Goal: Book appointment/travel/reservation

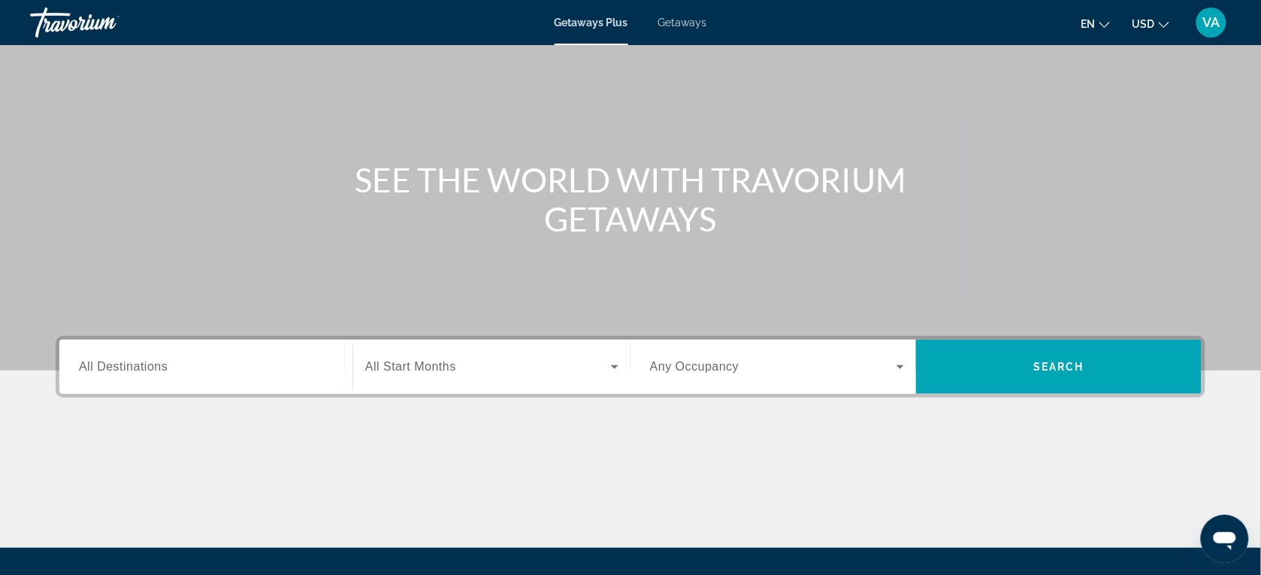
scroll to position [188, 0]
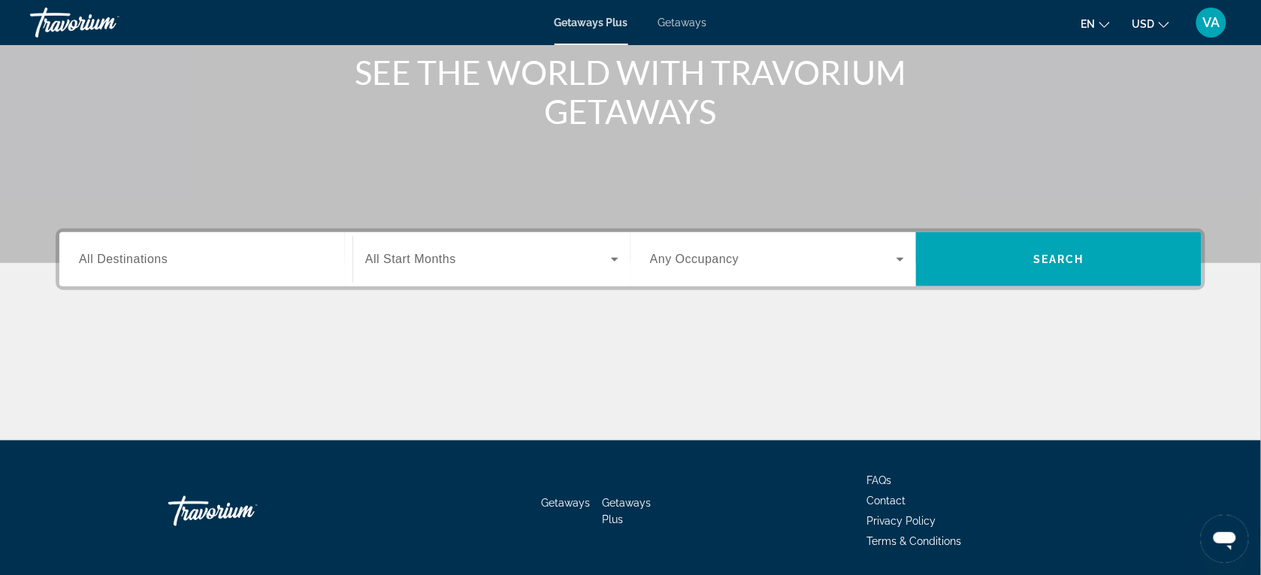
click at [248, 251] on input "Destination All Destinations" at bounding box center [206, 260] width 254 height 18
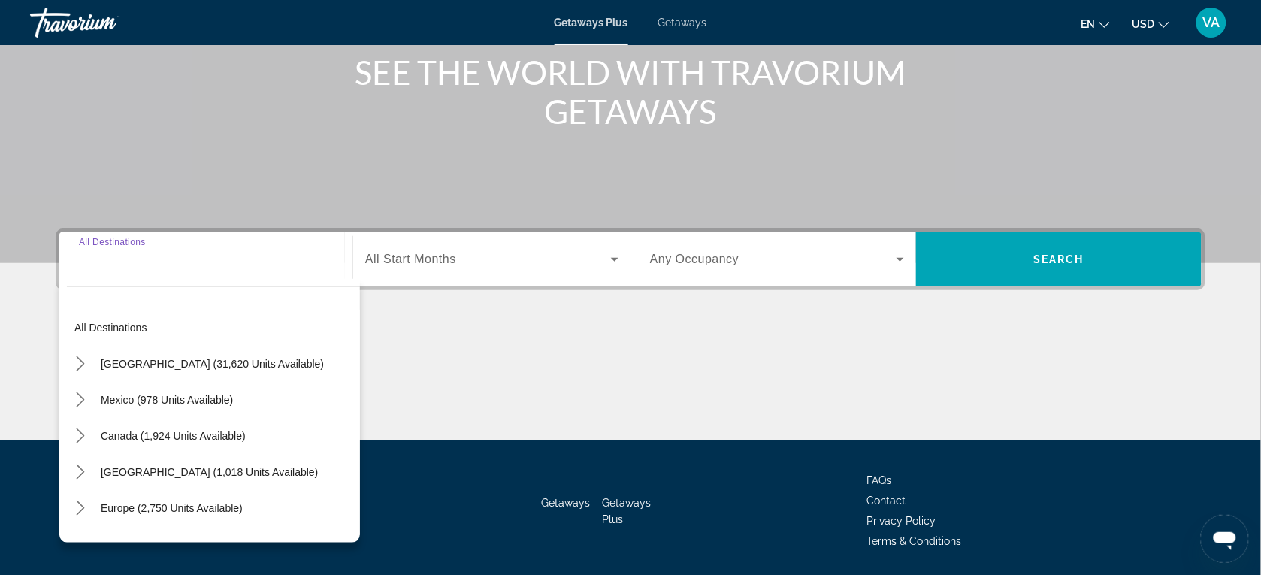
scroll to position [238, 0]
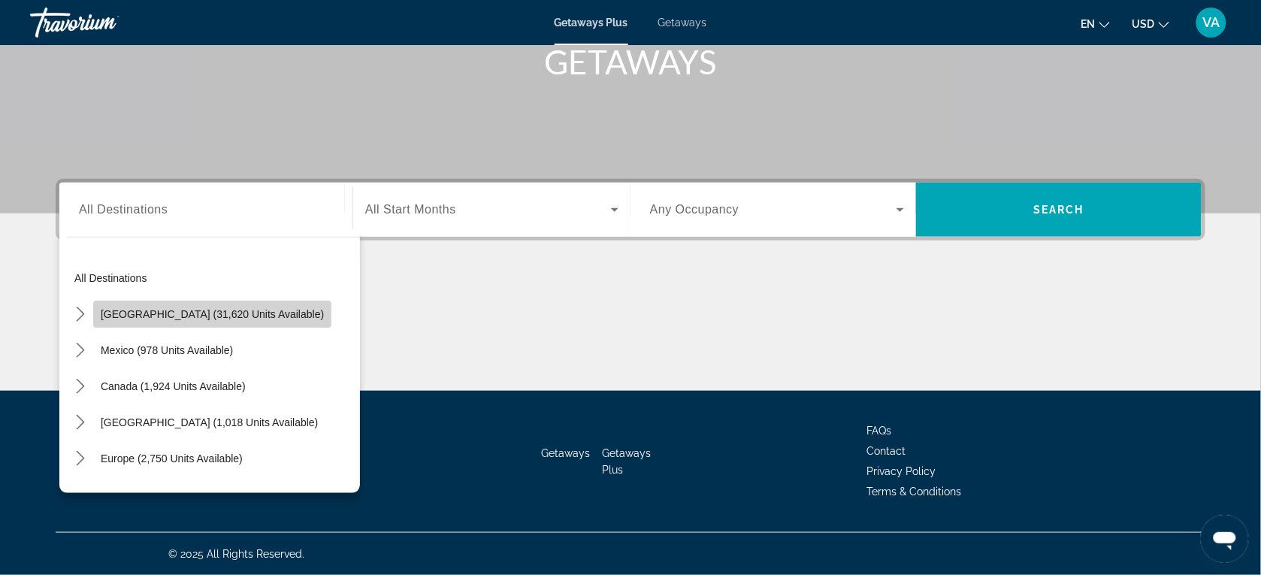
click at [233, 314] on span "[GEOGRAPHIC_DATA] (31,620 units available)" at bounding box center [212, 314] width 223 height 12
type input "**********"
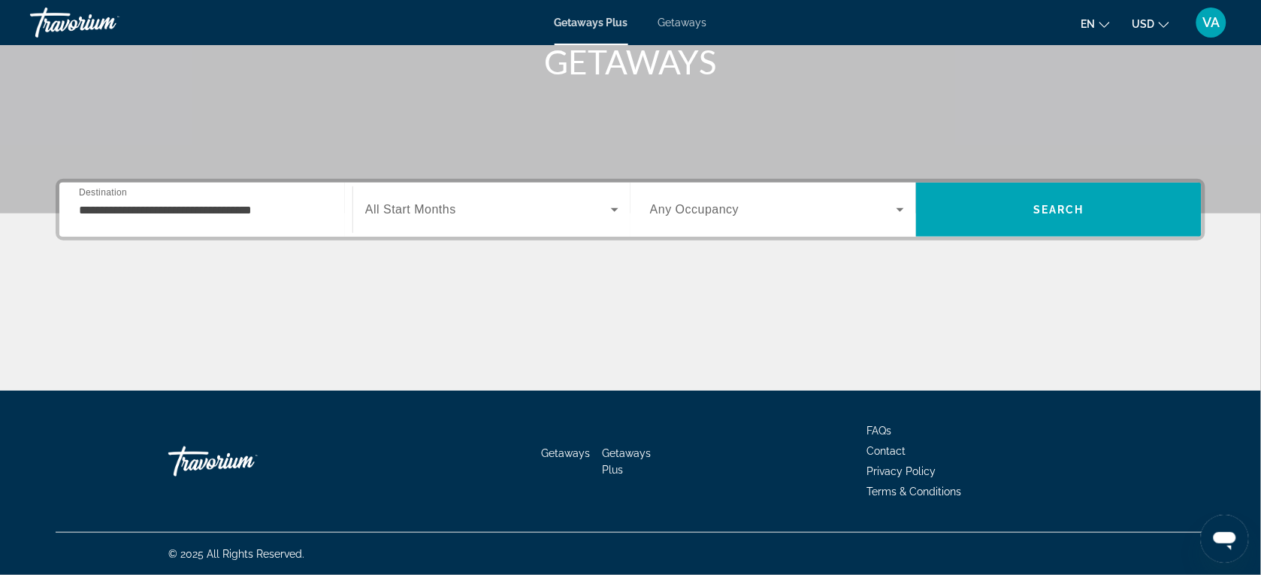
click at [448, 208] on span "All Start Months" at bounding box center [410, 209] width 91 height 13
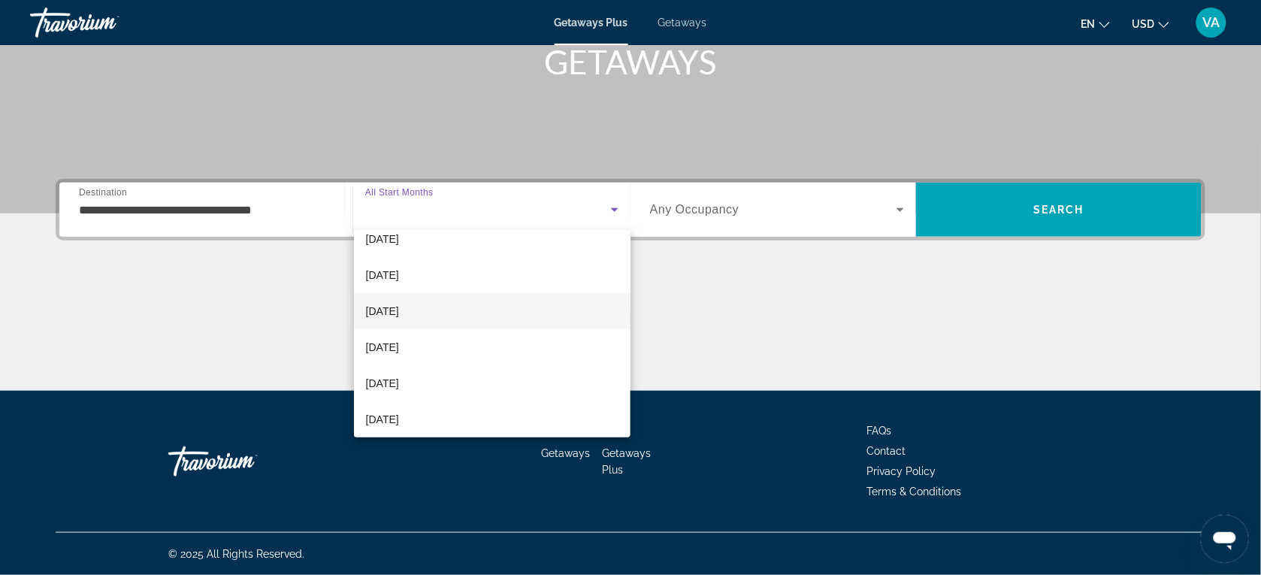
scroll to position [310, 0]
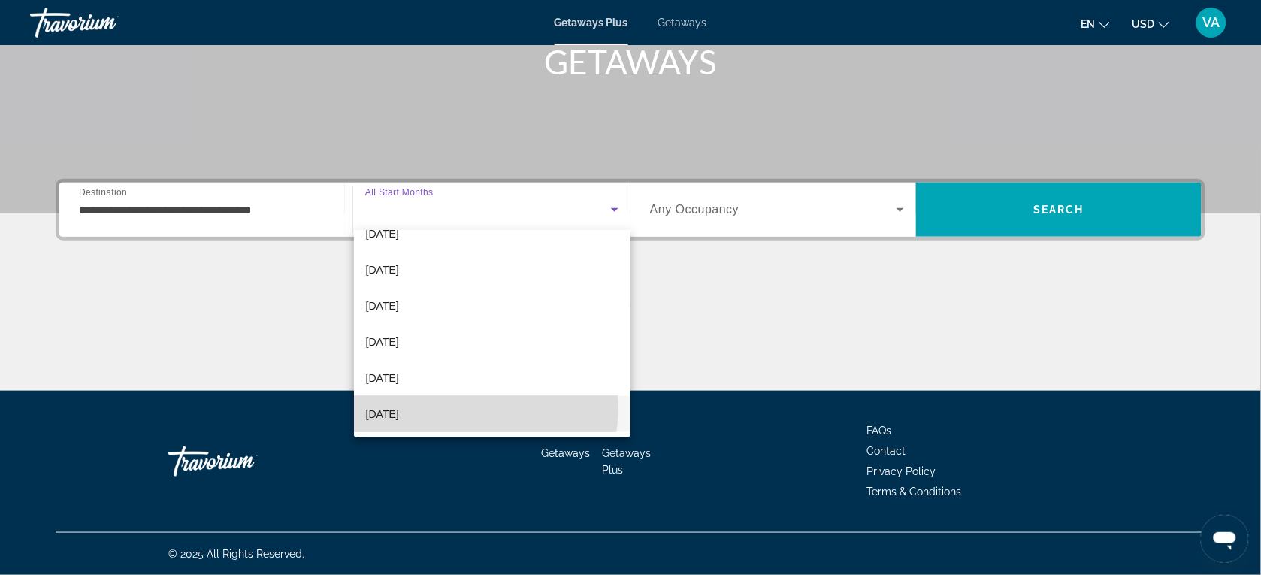
click at [462, 407] on mat-option "[DATE]" at bounding box center [492, 414] width 277 height 36
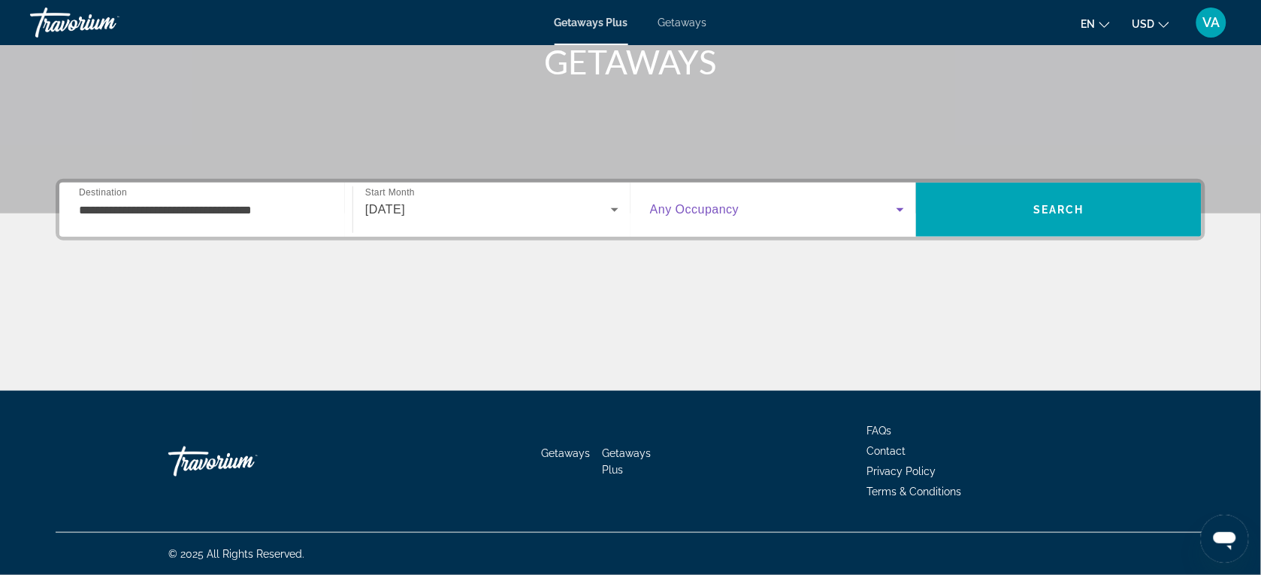
click at [850, 207] on span "Search widget" at bounding box center [773, 210] width 247 height 18
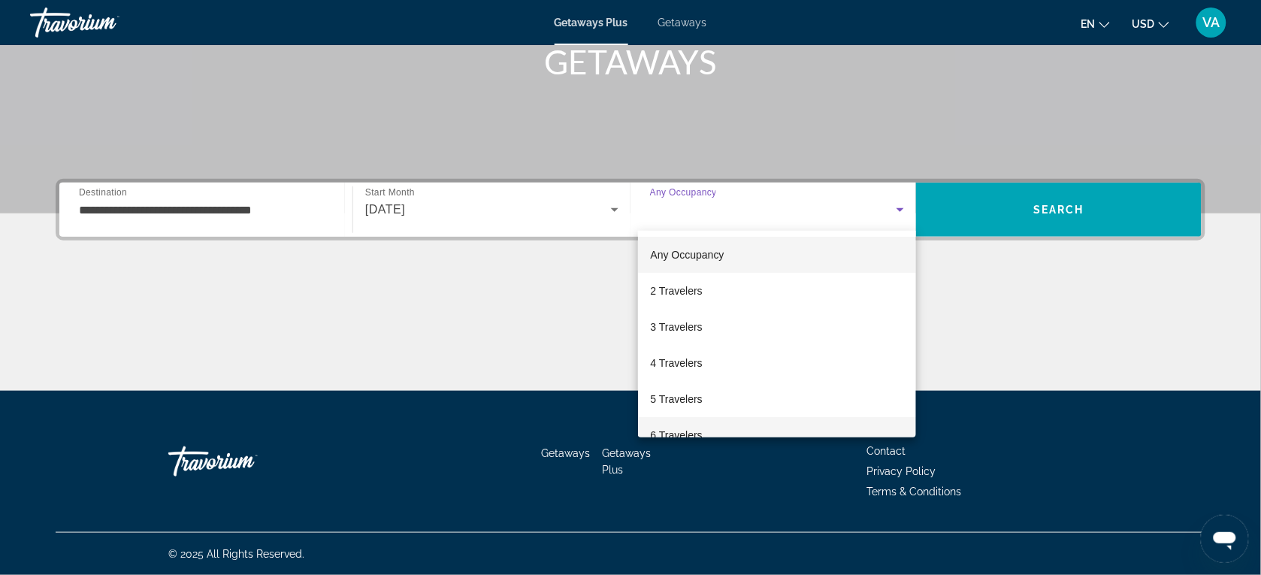
click at [737, 421] on mat-option "6 Travelers" at bounding box center [777, 435] width 278 height 36
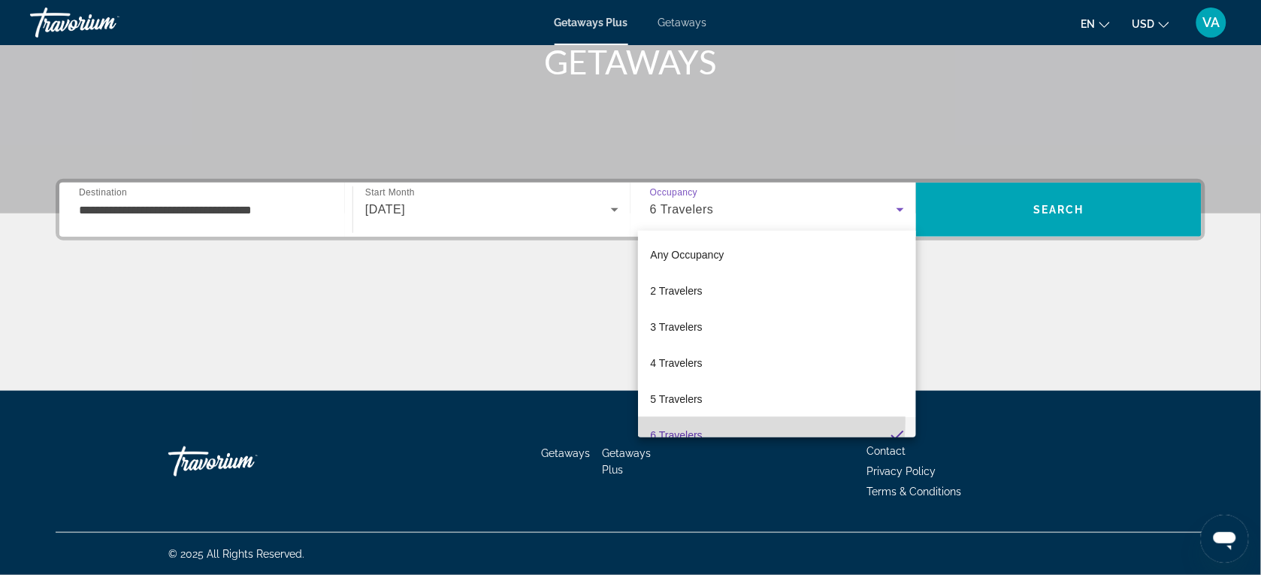
scroll to position [0, 0]
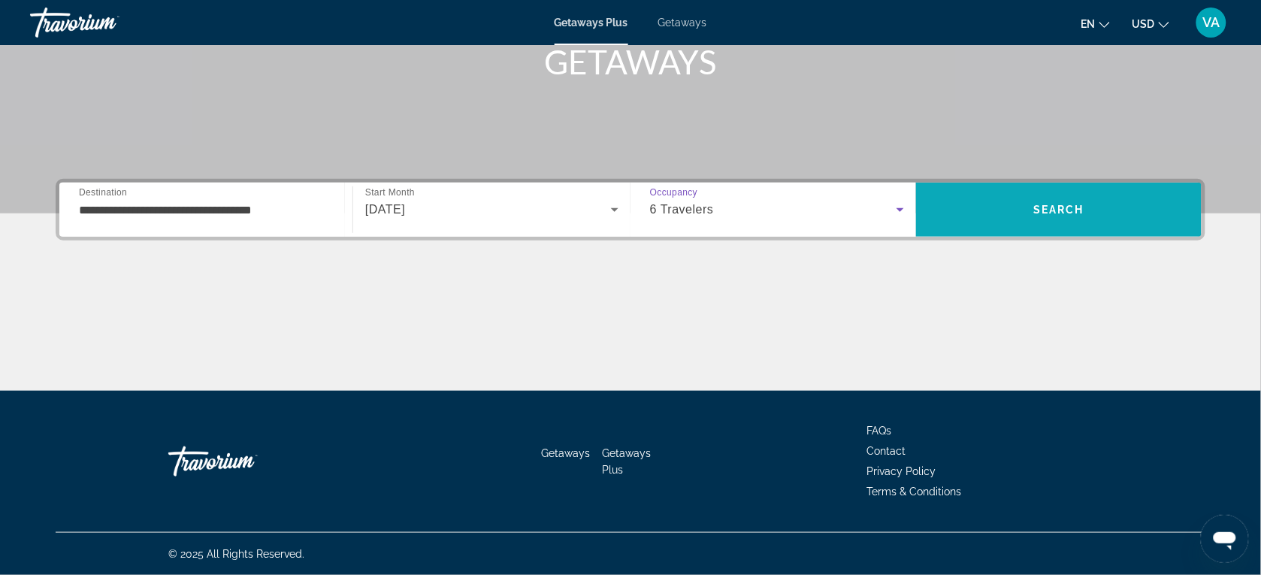
click at [959, 204] on span "Search" at bounding box center [1059, 210] width 286 height 36
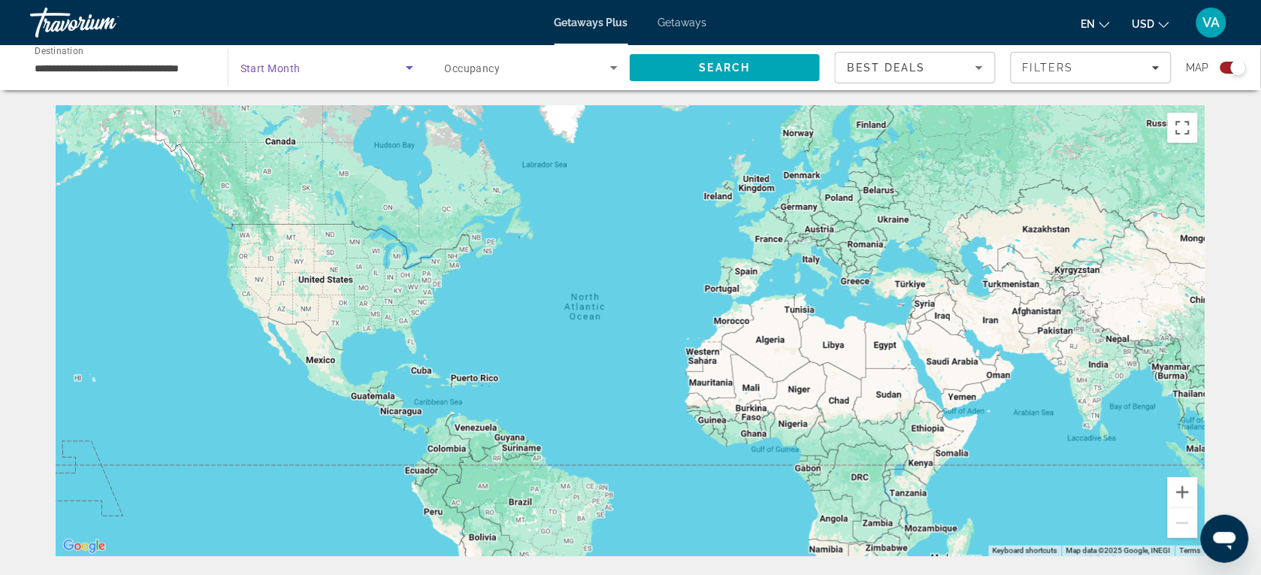
click at [361, 65] on span "Search widget" at bounding box center [323, 68] width 165 height 18
click at [271, 110] on span "All Start Months" at bounding box center [278, 113] width 75 height 12
click at [169, 72] on input "**********" at bounding box center [122, 68] width 174 height 18
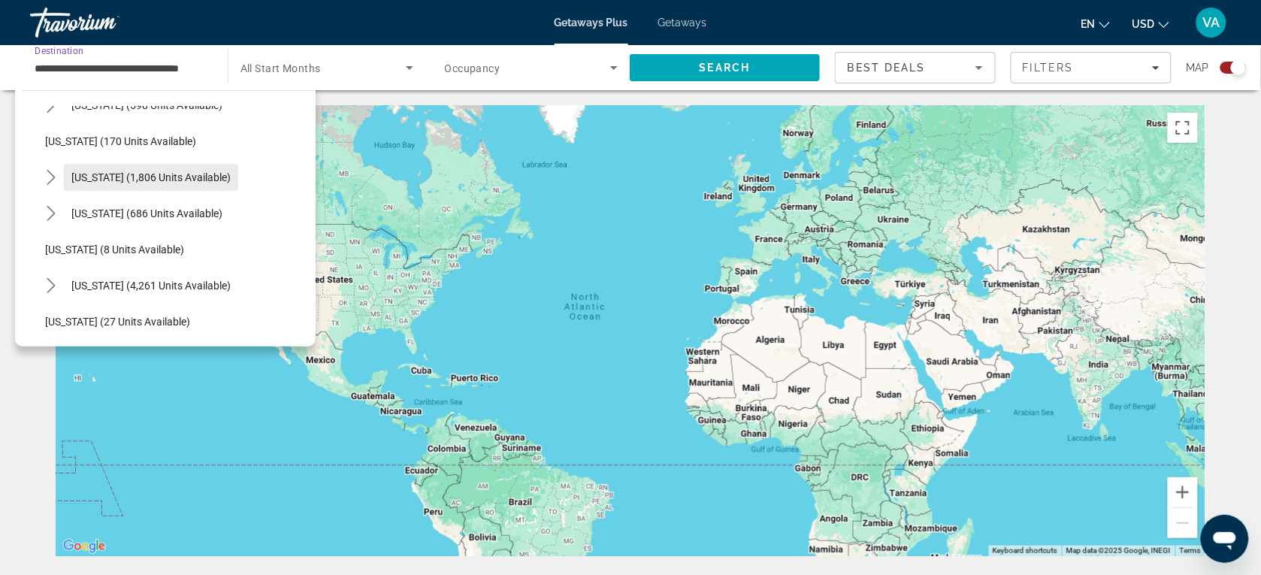
scroll to position [188, 0]
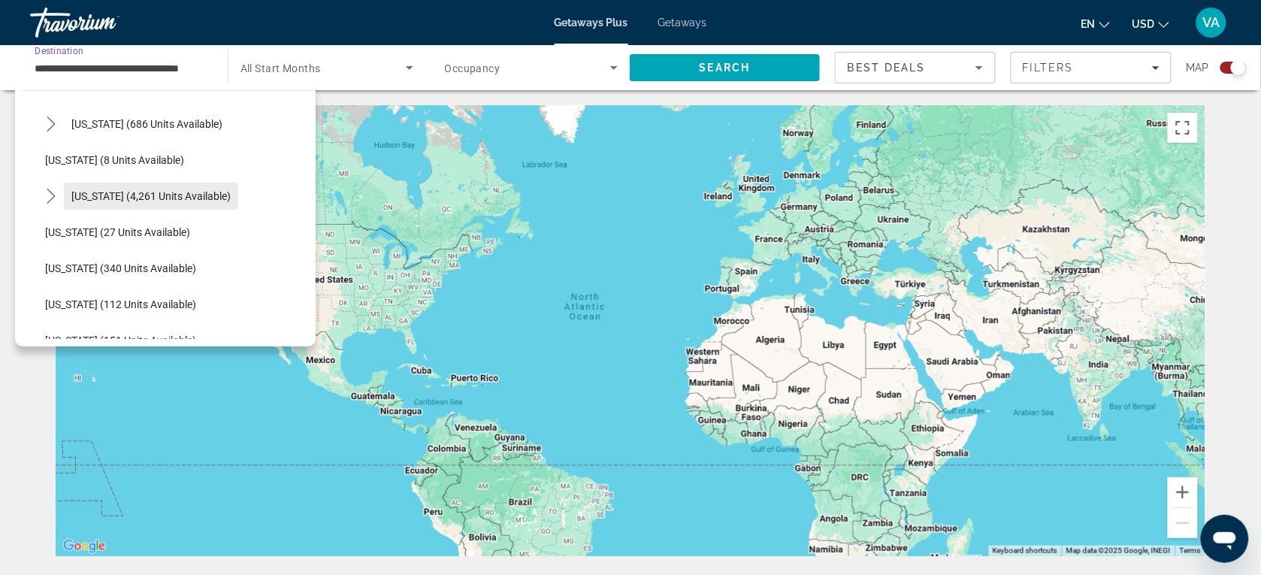
click at [144, 192] on span "[US_STATE] (4,261 units available)" at bounding box center [150, 196] width 159 height 12
type input "**********"
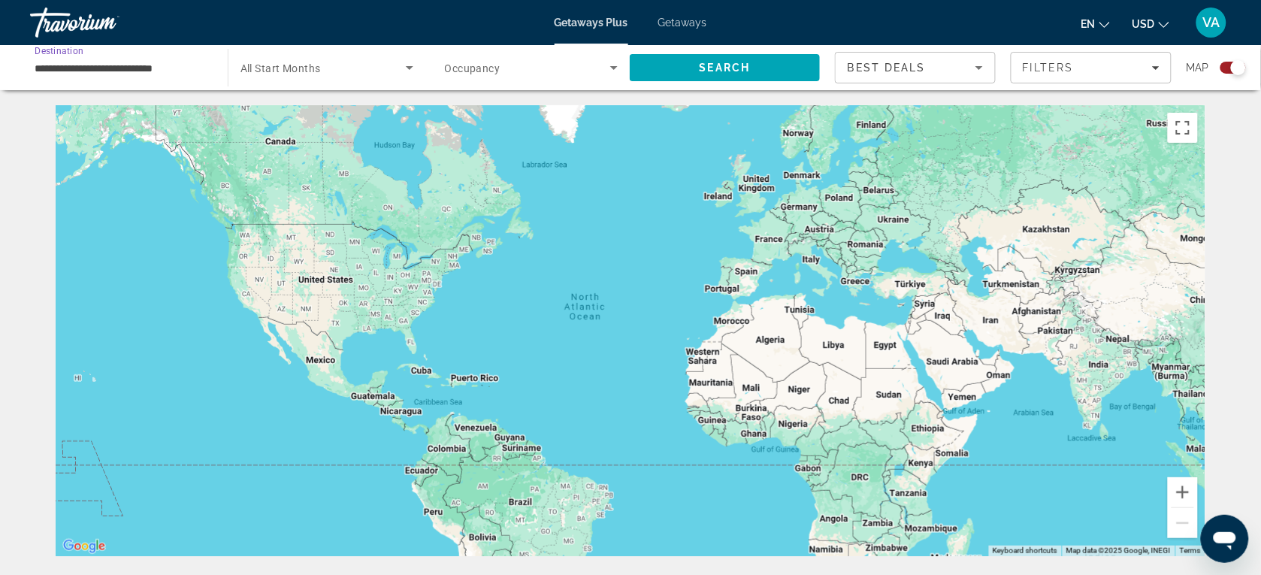
click at [356, 75] on span "Search widget" at bounding box center [323, 68] width 165 height 18
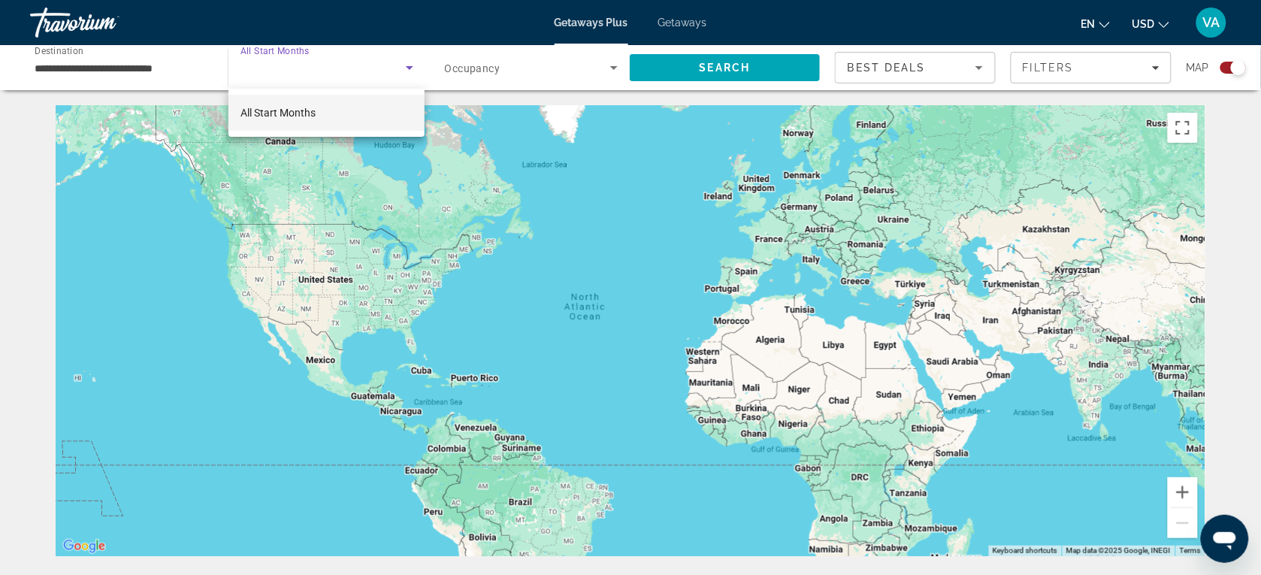
click at [532, 66] on div at bounding box center [630, 287] width 1261 height 575
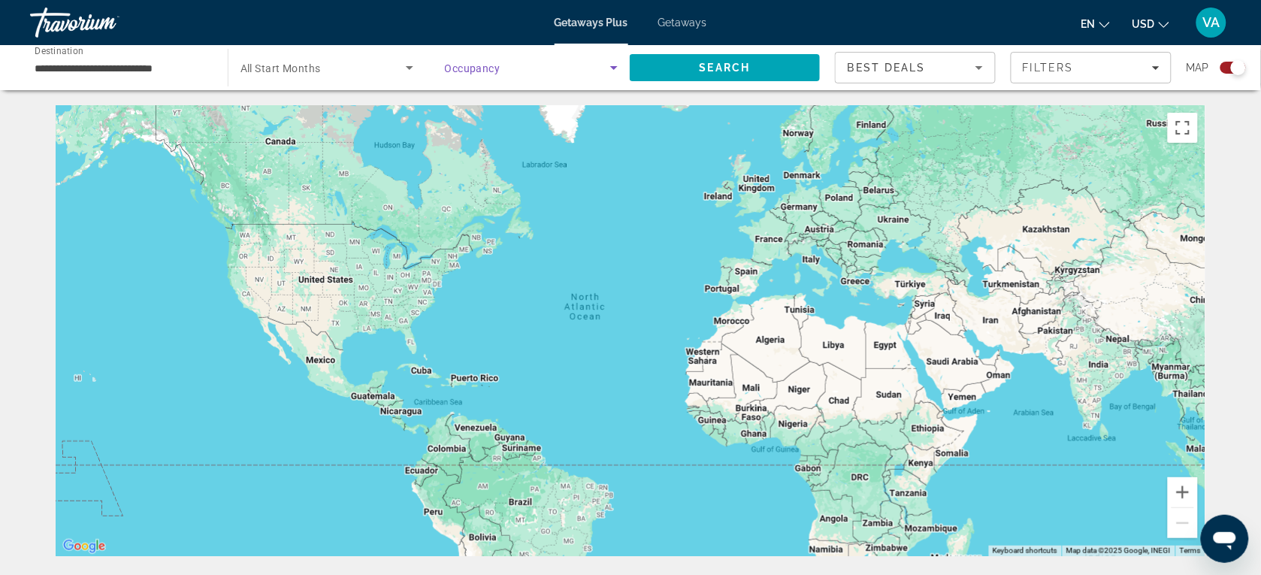
click at [534, 66] on span "Search widget" at bounding box center [528, 68] width 166 height 18
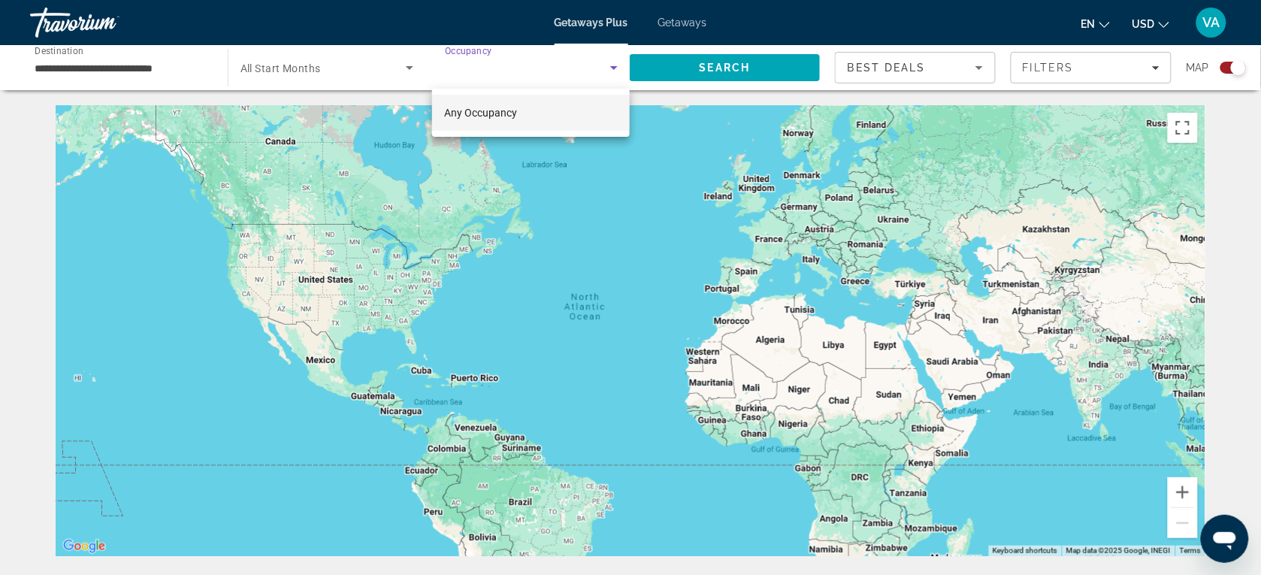
click at [545, 107] on mat-option "Any Occupancy" at bounding box center [531, 113] width 198 height 36
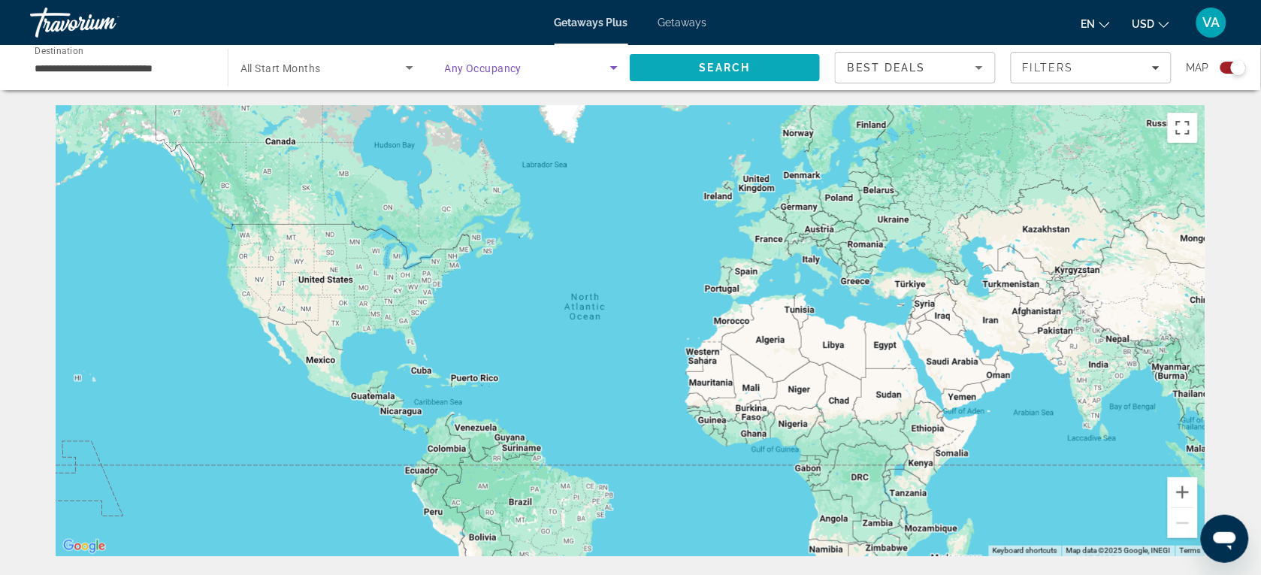
click at [686, 65] on span "Search" at bounding box center [725, 68] width 190 height 36
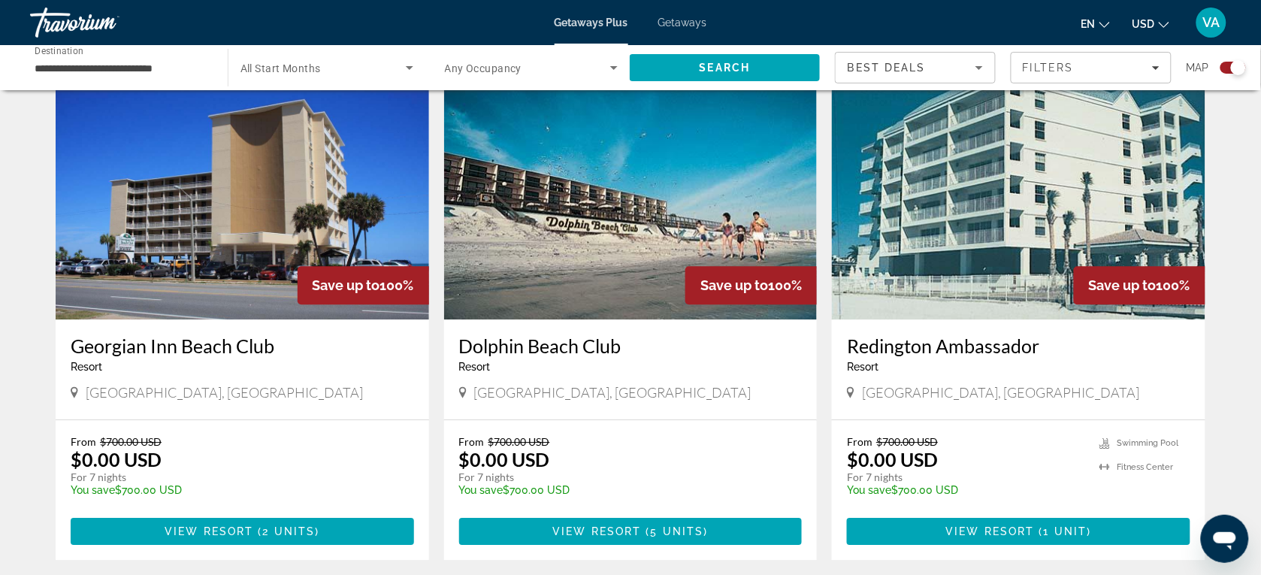
scroll to position [1033, 0]
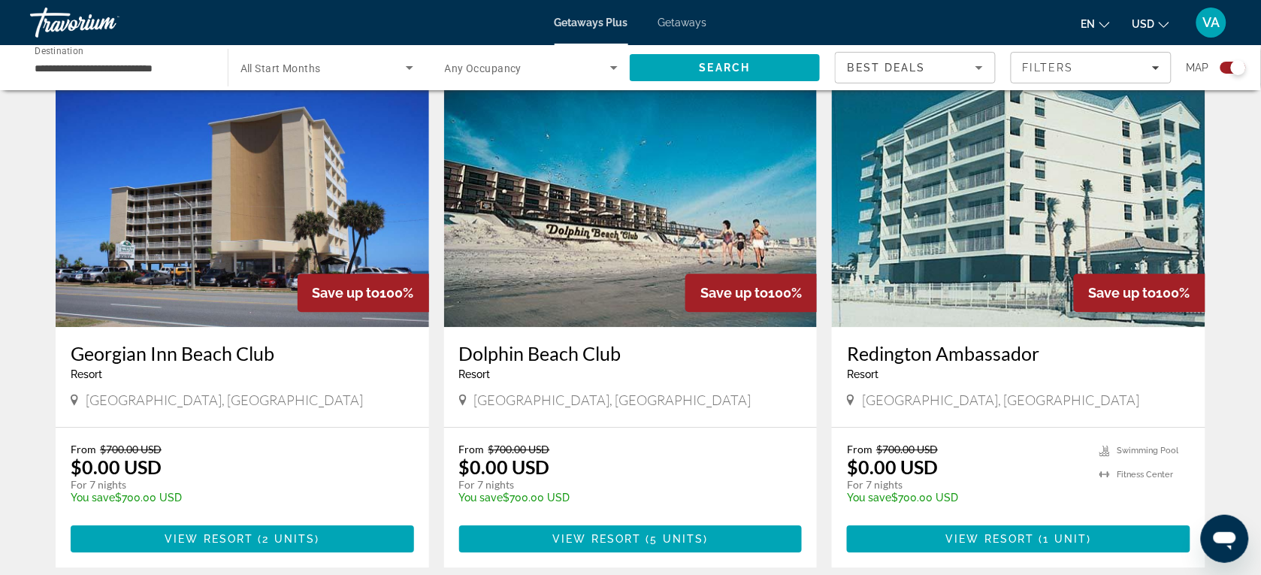
click at [343, 61] on span "Search widget" at bounding box center [323, 68] width 165 height 18
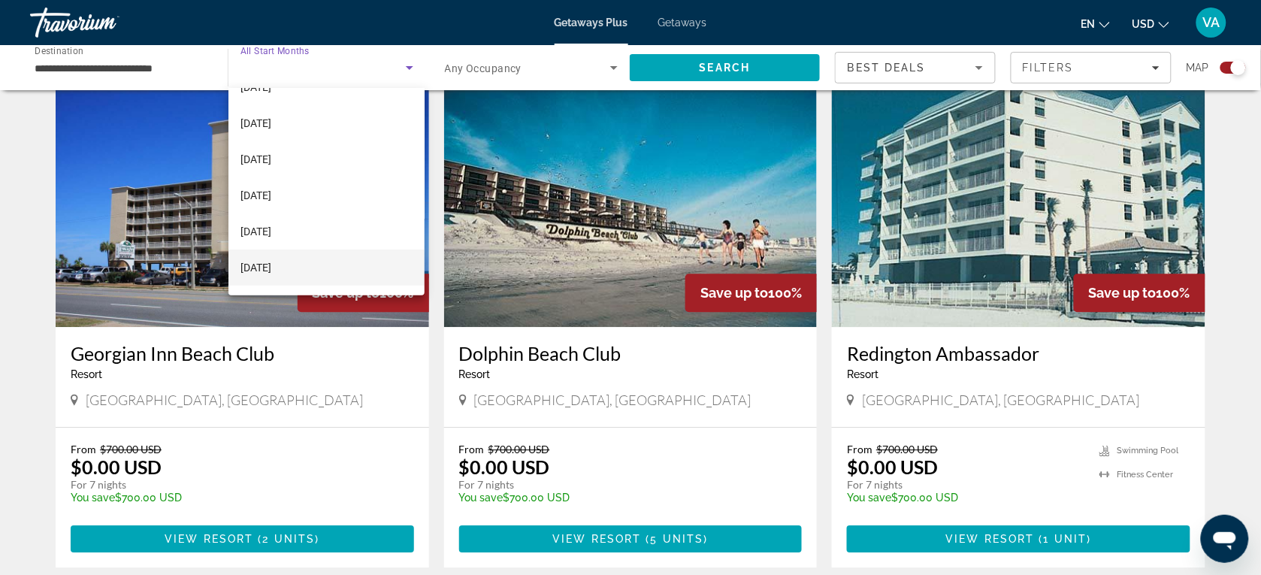
scroll to position [94, 0]
click at [271, 190] on span "[DATE]" at bounding box center [256, 199] width 31 height 18
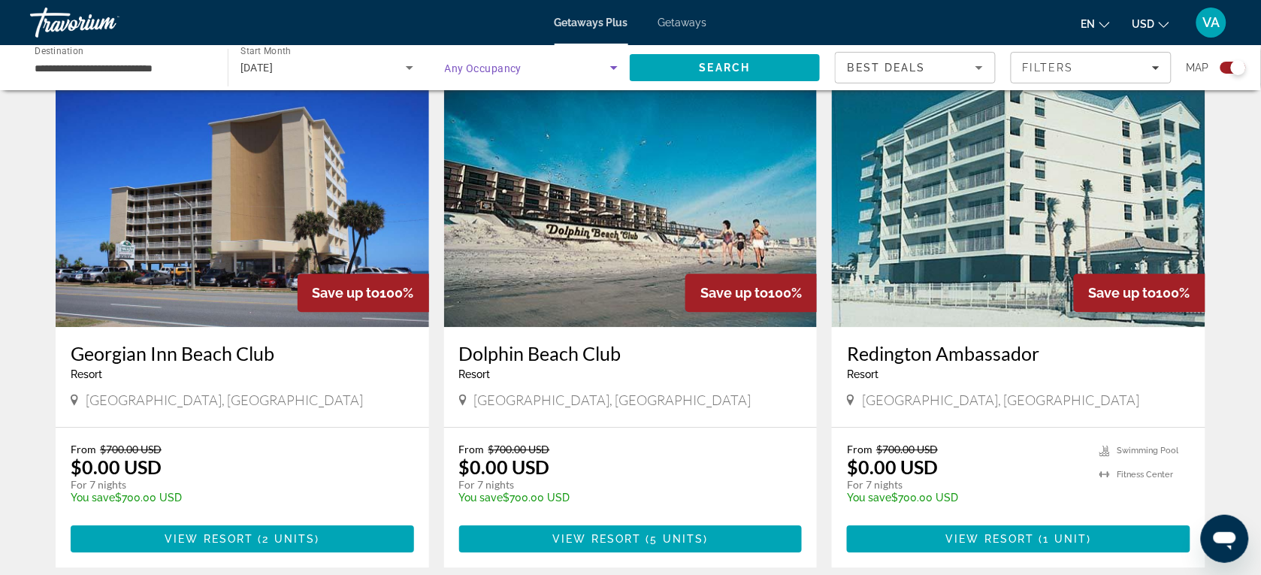
click at [607, 62] on icon "Search widget" at bounding box center [614, 68] width 18 height 18
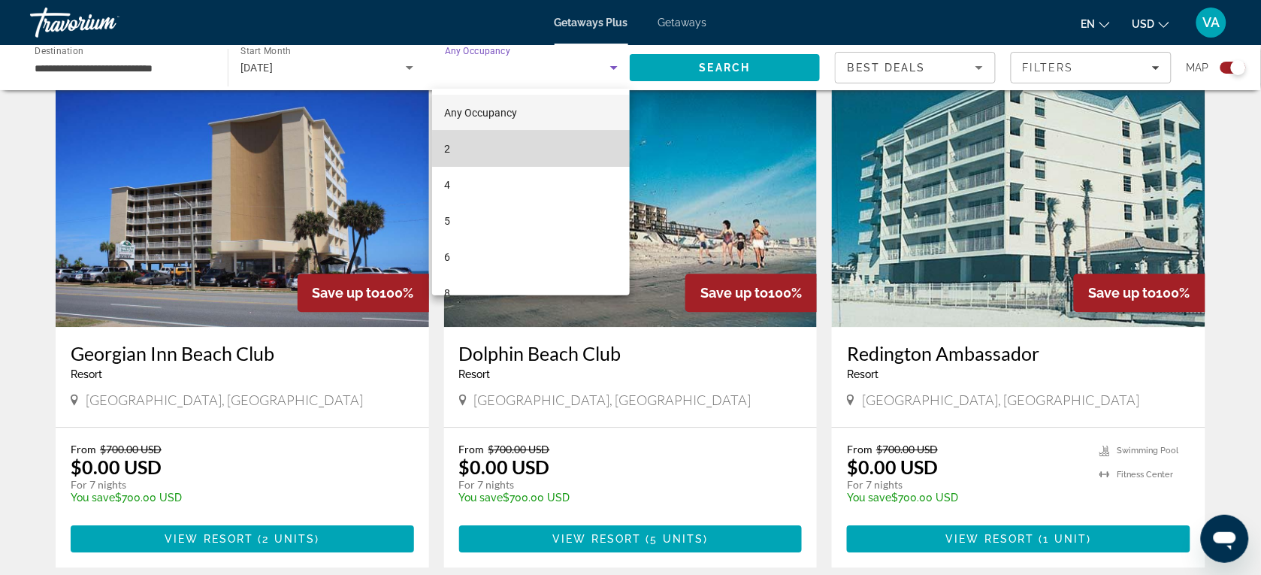
click at [551, 148] on mat-option "2" at bounding box center [531, 149] width 198 height 36
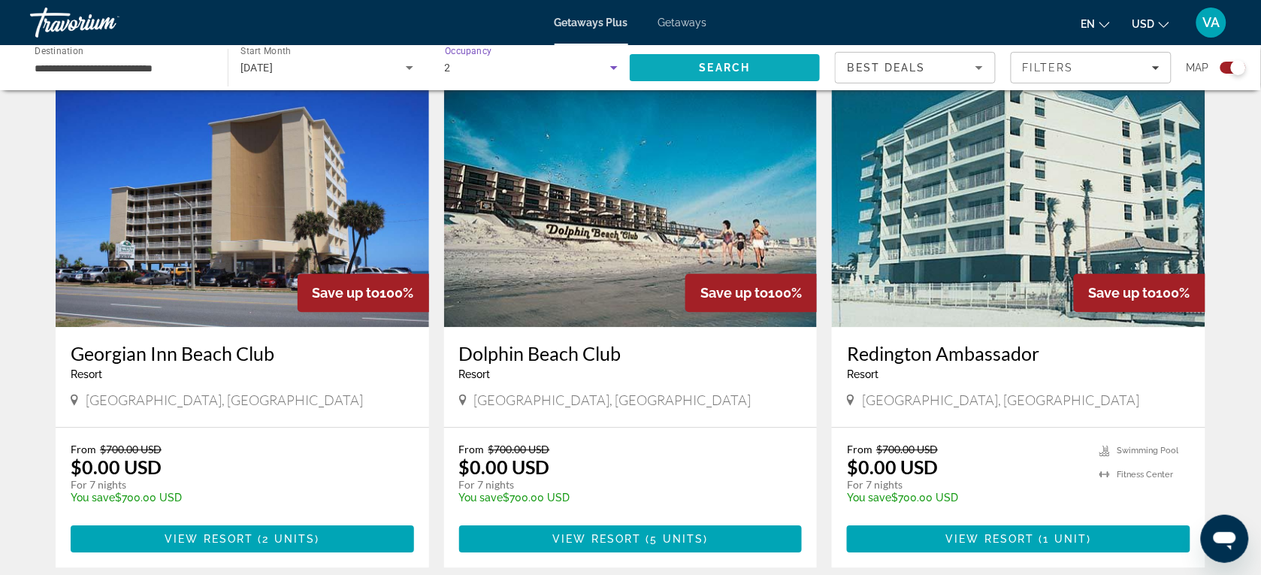
click at [745, 65] on span "Search" at bounding box center [725, 68] width 51 height 12
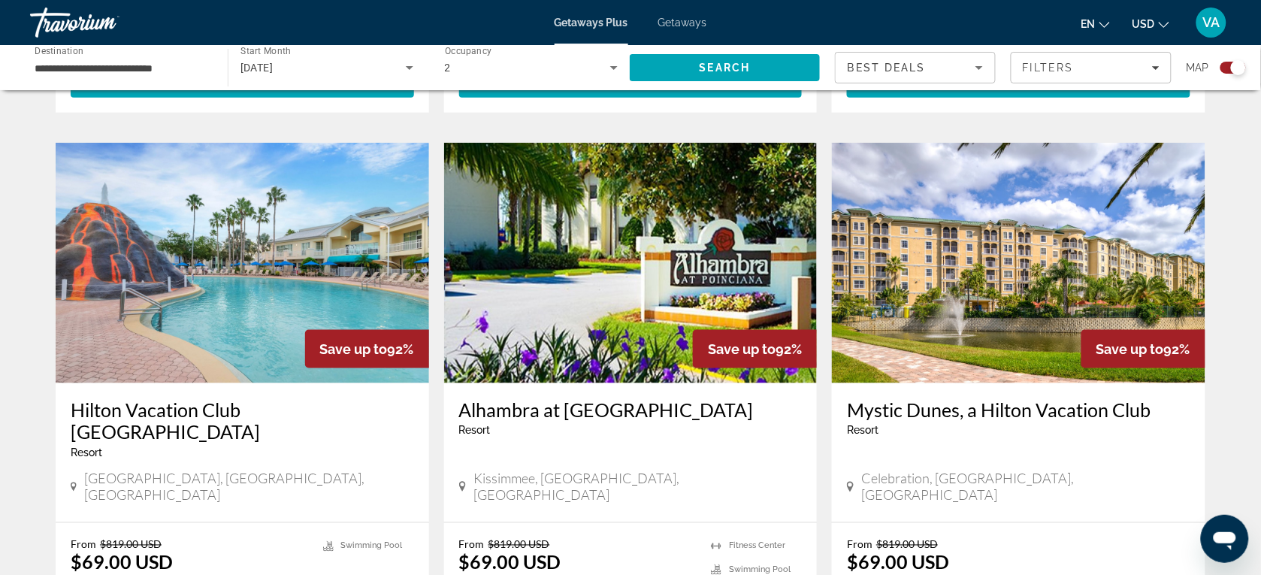
scroll to position [2274, 0]
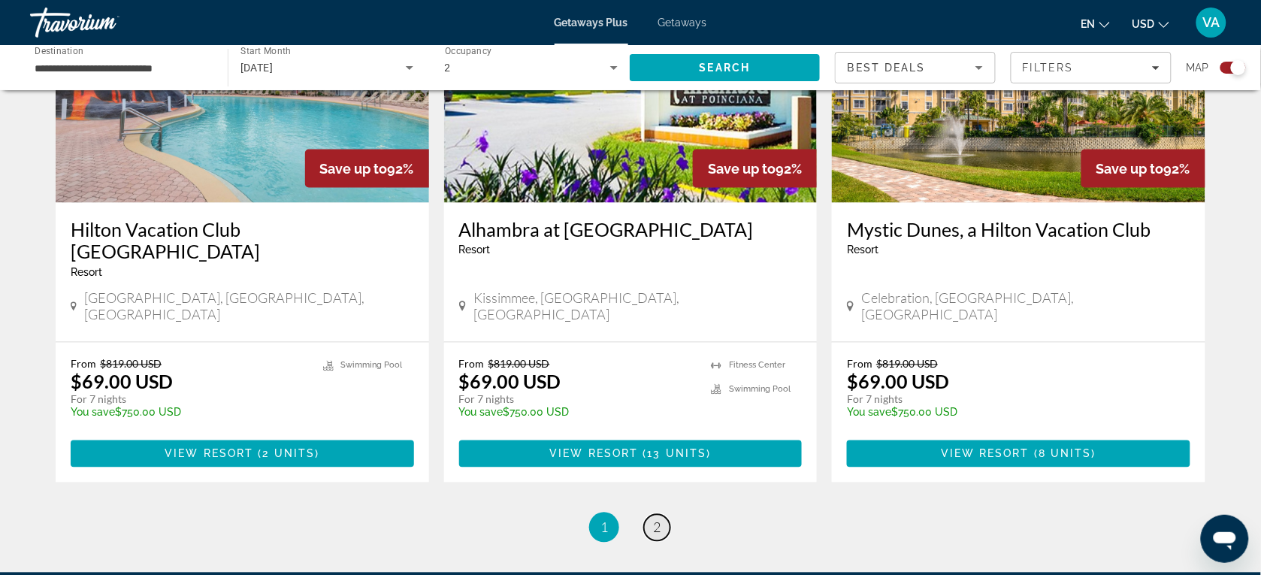
click at [660, 519] on span "2" at bounding box center [657, 527] width 8 height 17
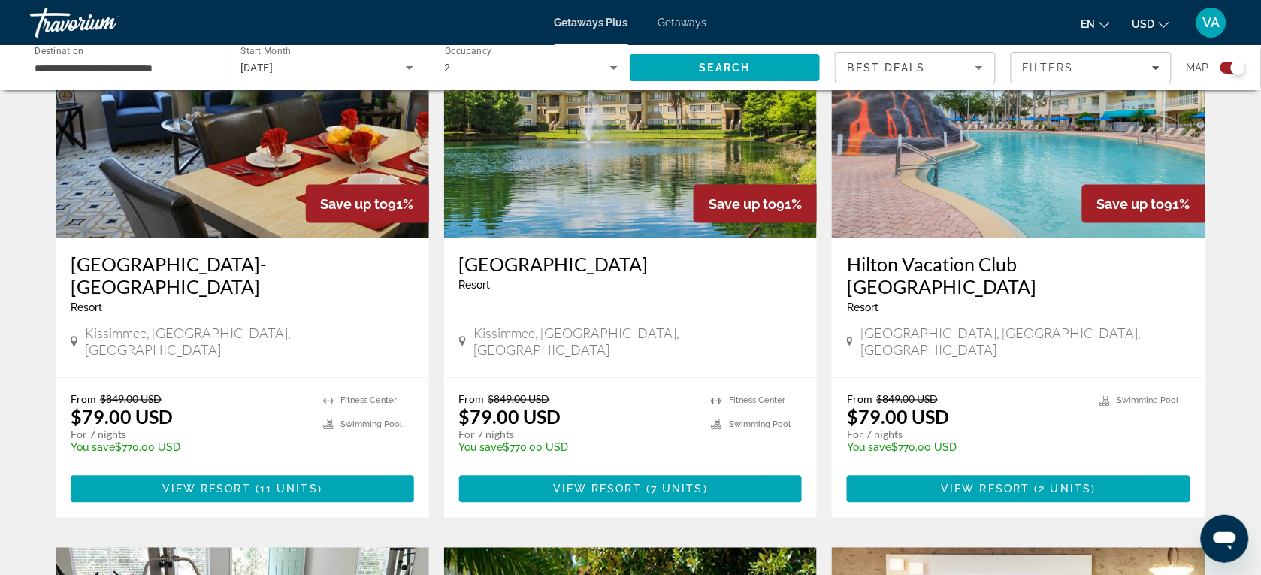
scroll to position [448, 0]
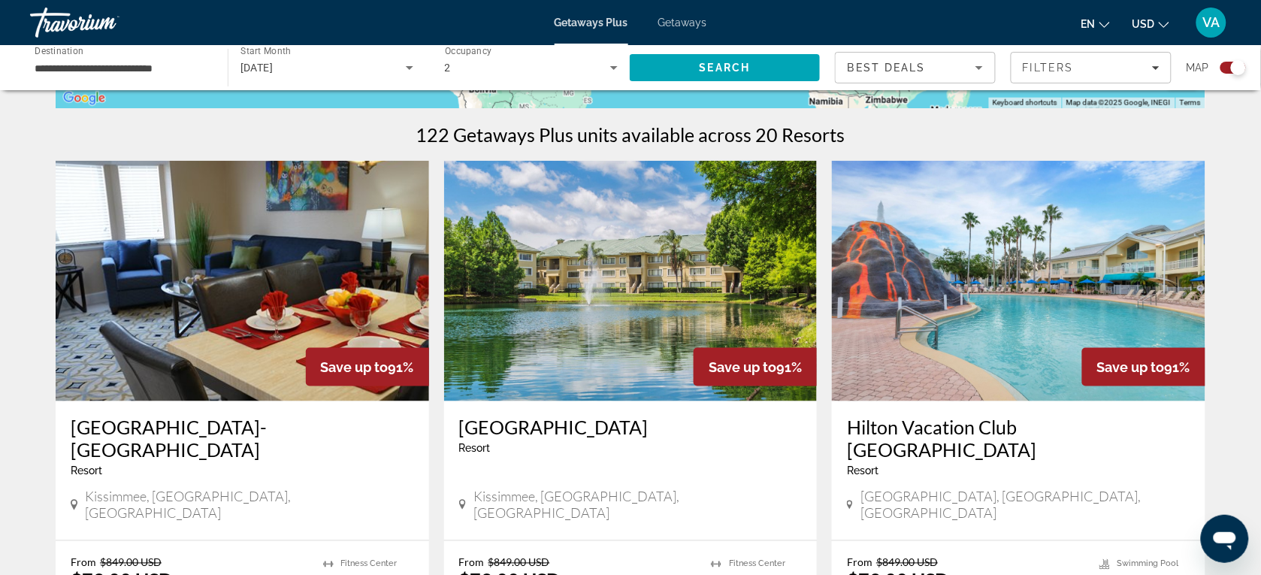
click at [383, 56] on div "[DATE]" at bounding box center [327, 68] width 173 height 42
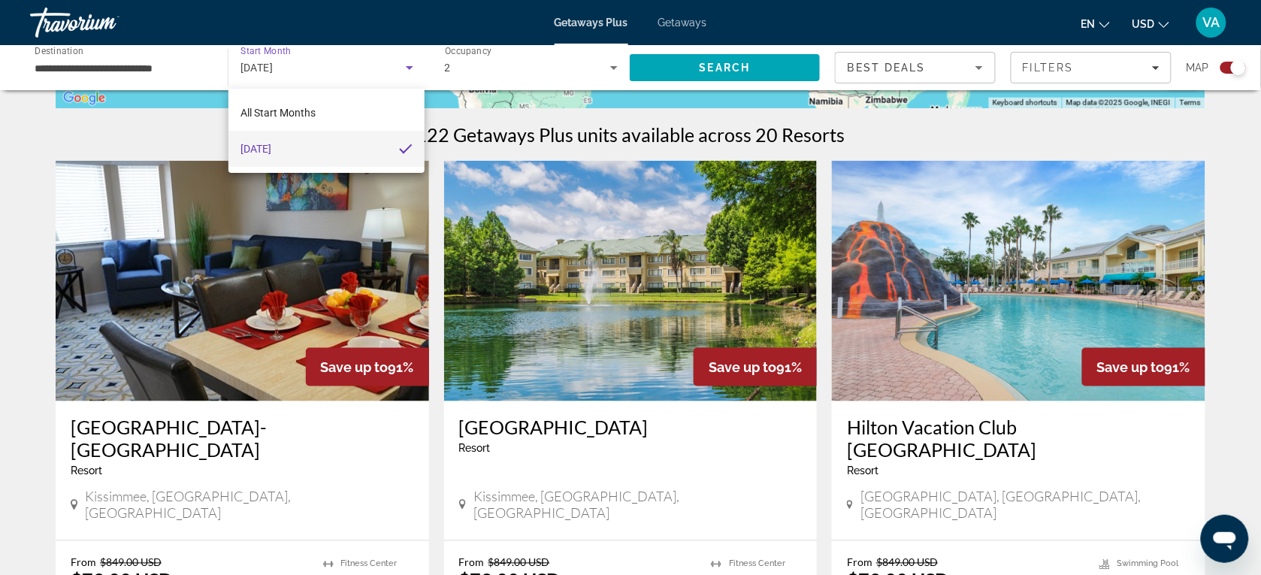
click at [344, 147] on mat-option "[DATE]" at bounding box center [326, 149] width 196 height 36
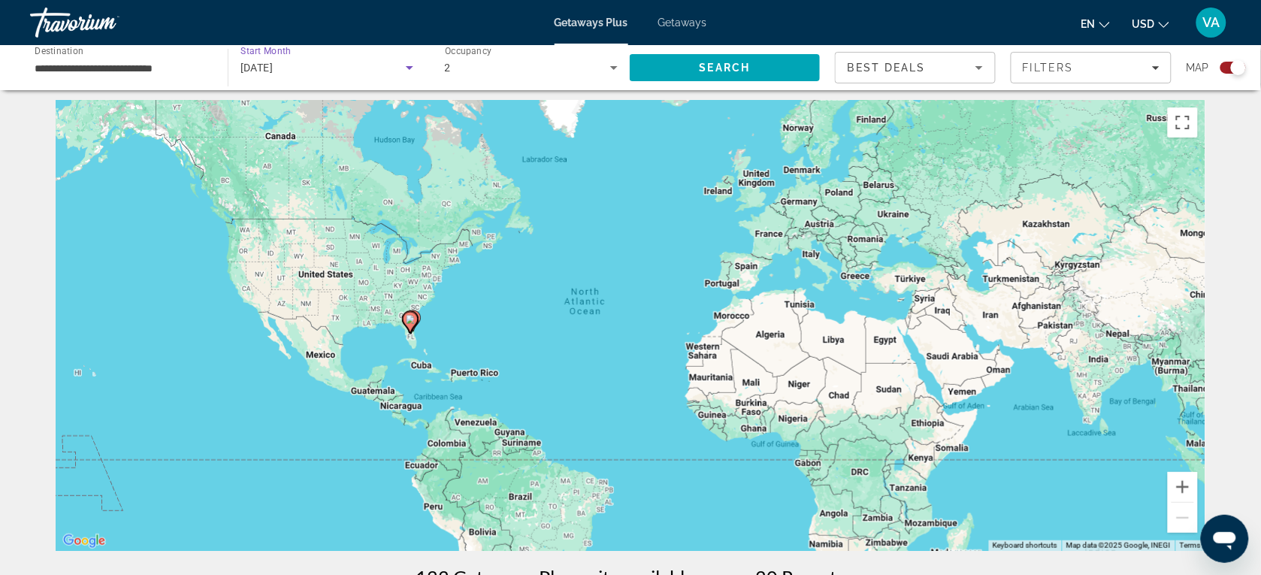
scroll to position [0, 0]
